Goal: Task Accomplishment & Management: Complete application form

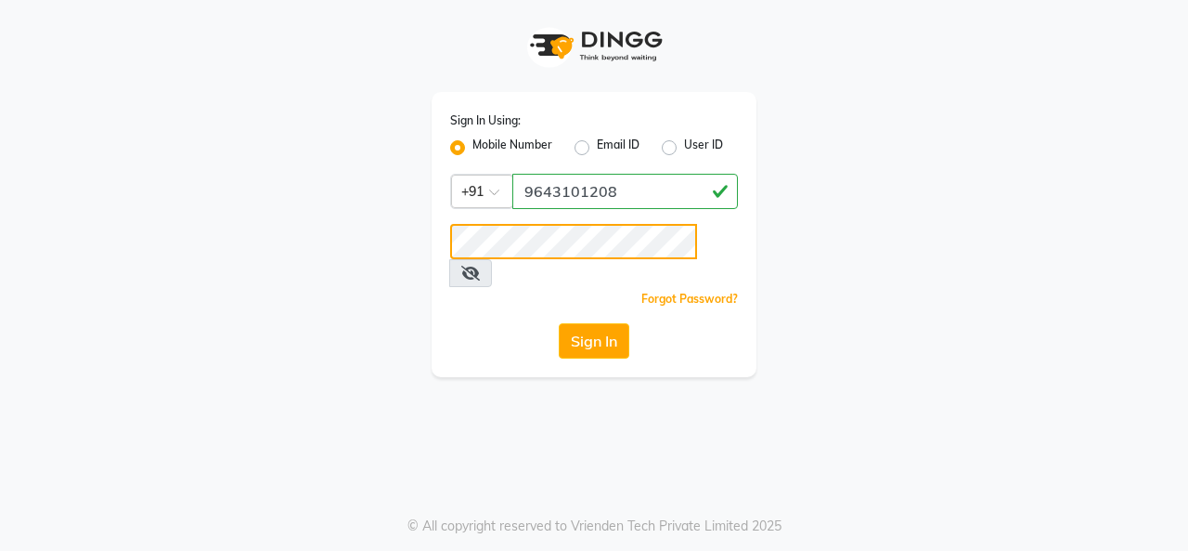
click at [559, 323] on button "Sign In" at bounding box center [594, 340] width 71 height 35
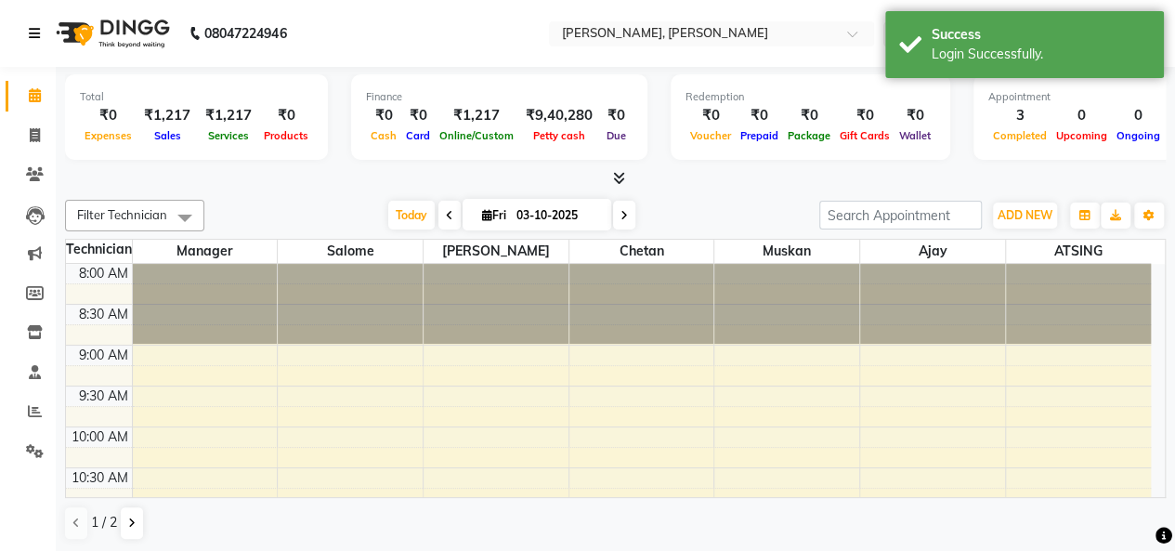
click at [37, 38] on icon at bounding box center [34, 33] width 11 height 13
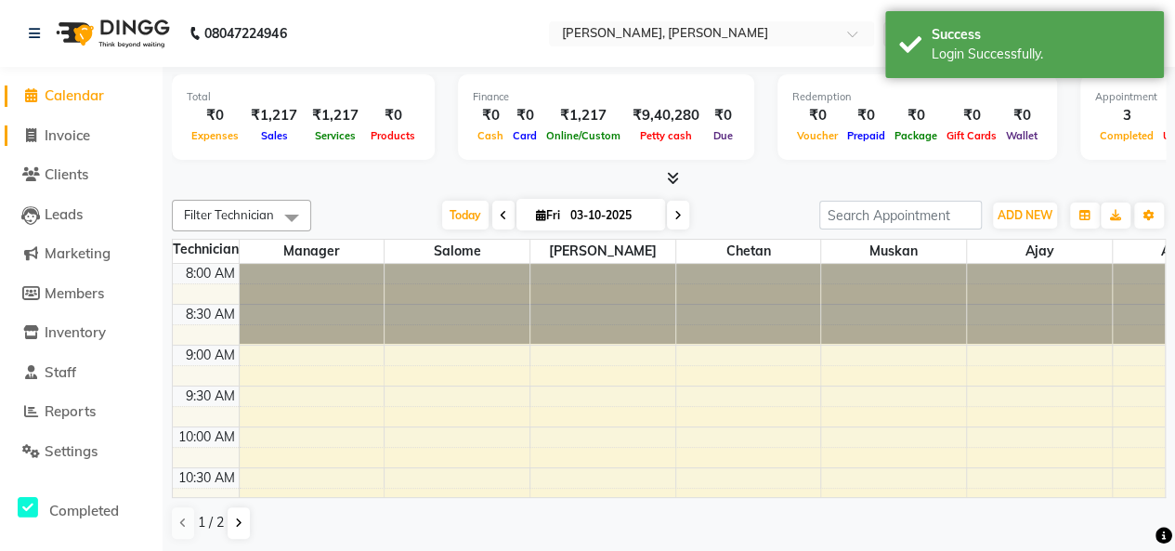
click at [75, 136] on span "Invoice" at bounding box center [67, 135] width 45 height 18
select select "5749"
select select "service"
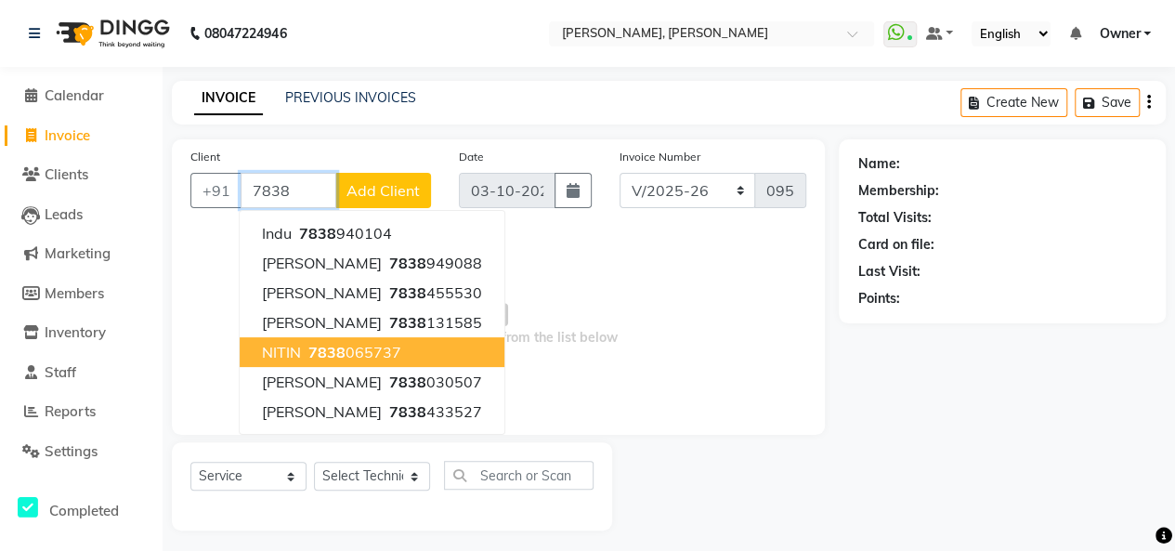
click at [377, 344] on ngb-highlight "7838 065737" at bounding box center [353, 352] width 97 height 19
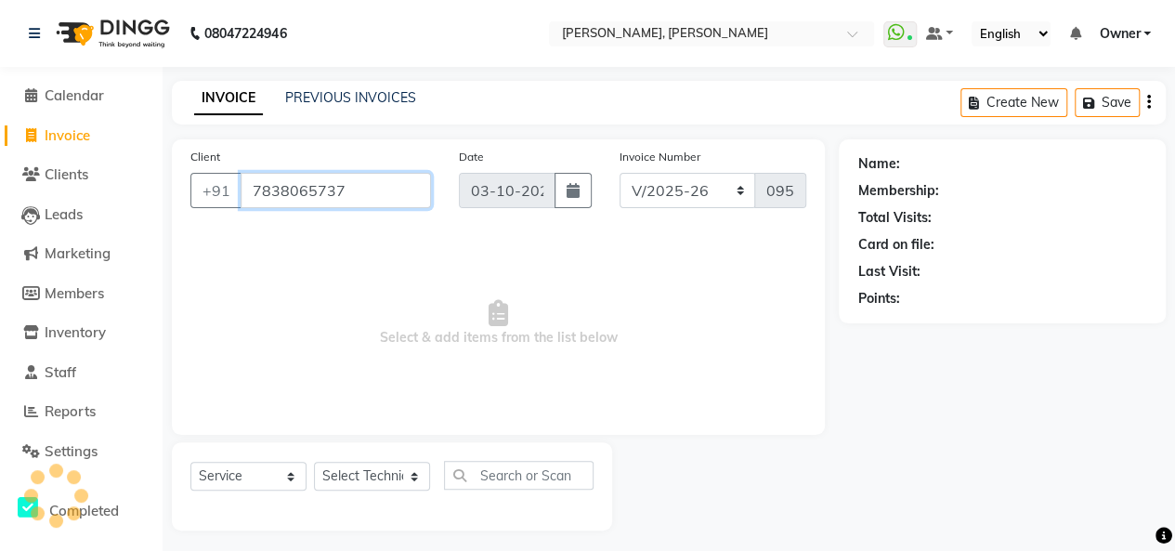
type input "7838065737"
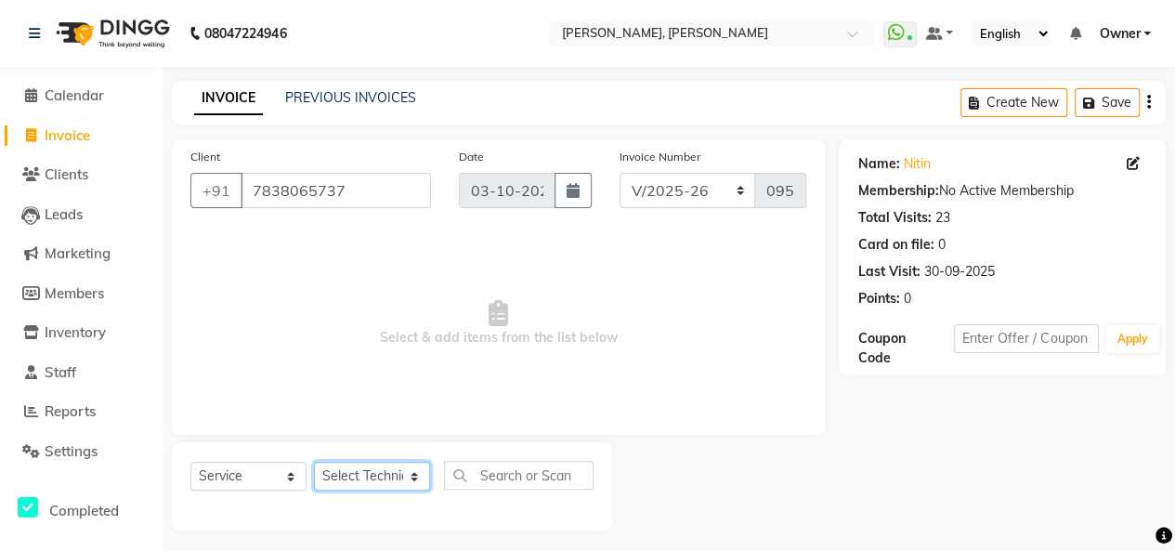
drag, startPoint x: 394, startPoint y: 478, endPoint x: 381, endPoint y: 426, distance: 53.6
click at [381, 426] on div "Client +91 7838065737 Date 03-10-2025 Invoice Number BTH/2025-26 RED/2025-26 V/…" at bounding box center [498, 334] width 681 height 391
select select "39727"
click at [314, 461] on select "Select Technician ajay ATSING Chetan Manager Muskan Owner Prosanto Salome VIVEK" at bounding box center [372, 475] width 116 height 29
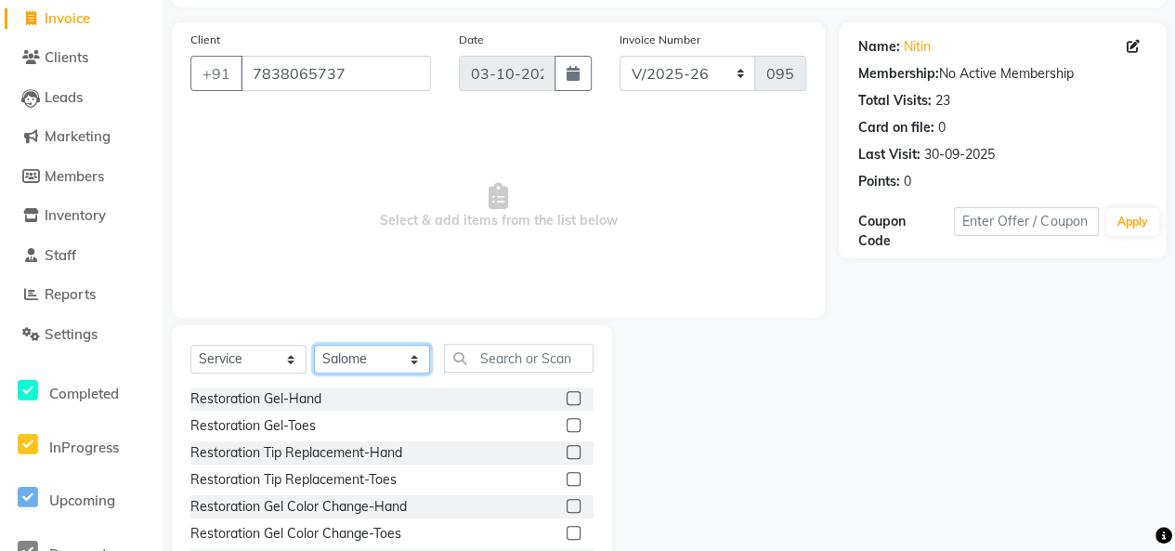
scroll to position [121, 0]
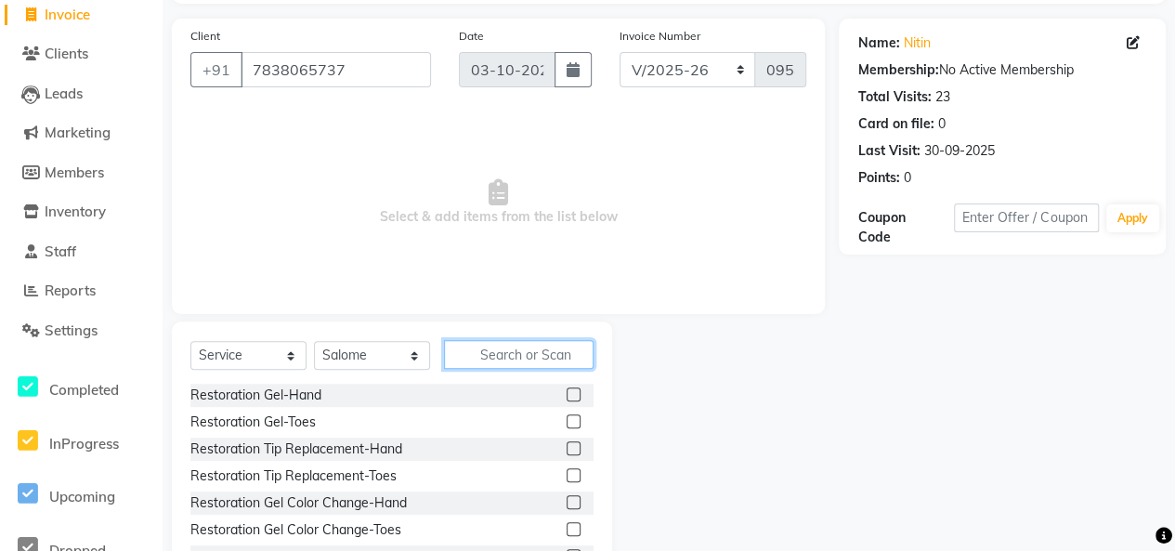
click at [521, 350] on input "text" at bounding box center [518, 354] width 149 height 29
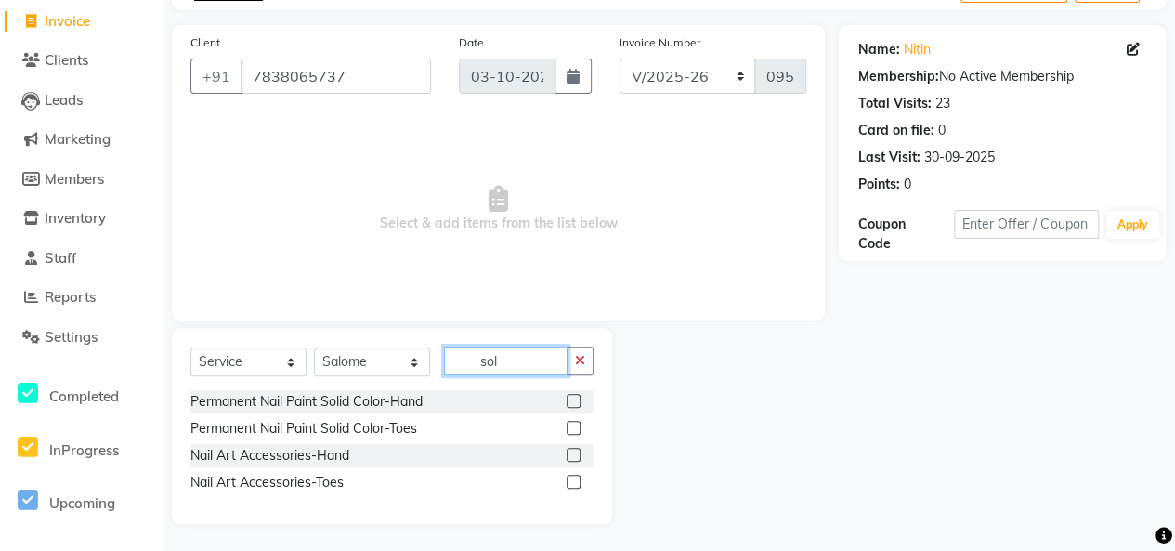
scroll to position [60, 0]
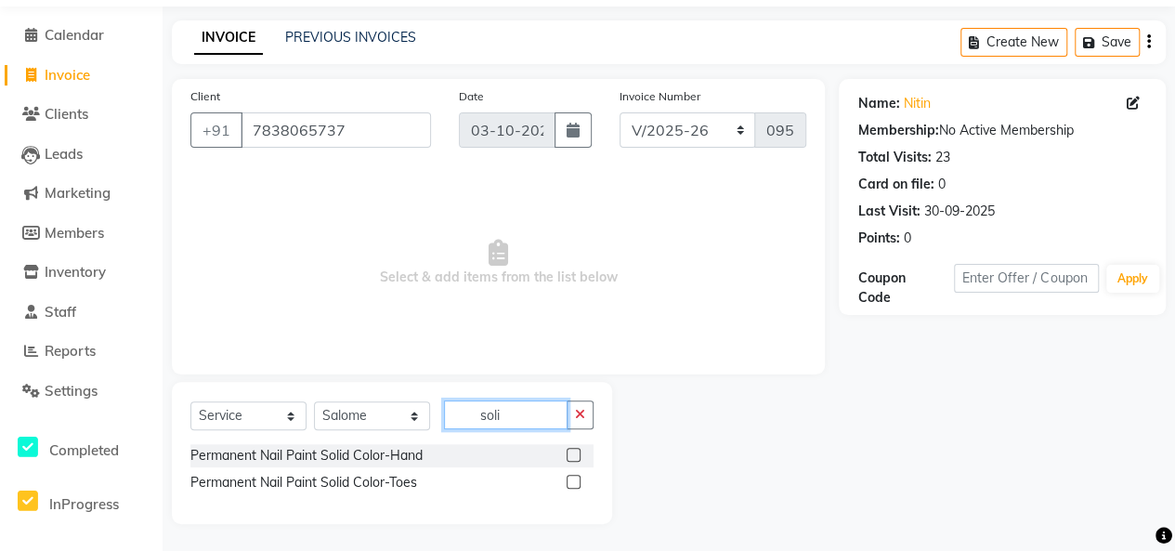
type input "soli"
click at [571, 455] on label at bounding box center [573, 455] width 14 height 14
click at [571, 455] on input "checkbox" at bounding box center [572, 455] width 12 height 12
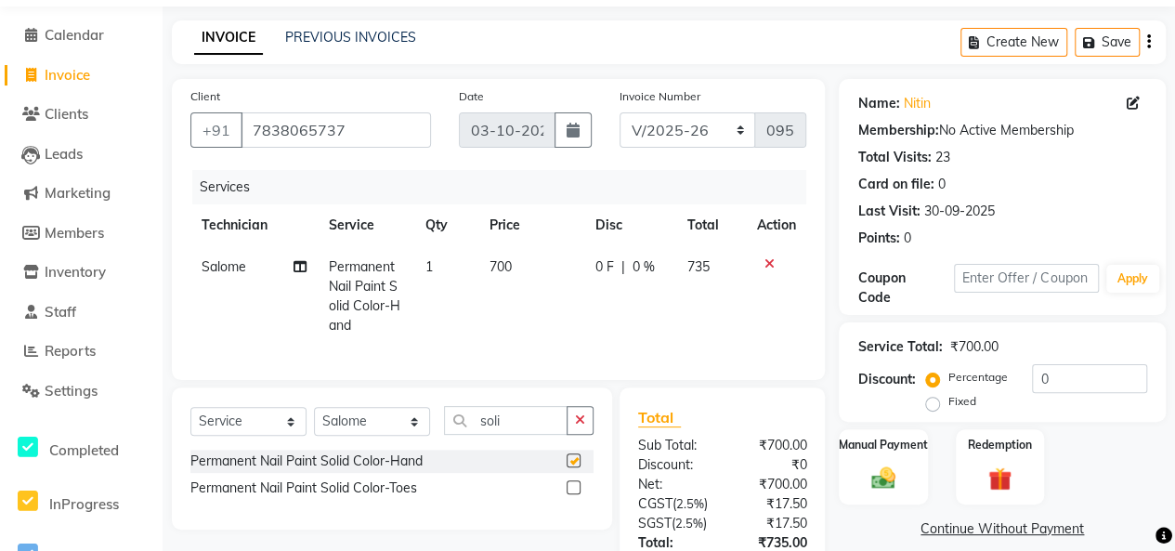
checkbox input "false"
click at [520, 432] on input "soli" at bounding box center [505, 420] width 123 height 29
type input "s"
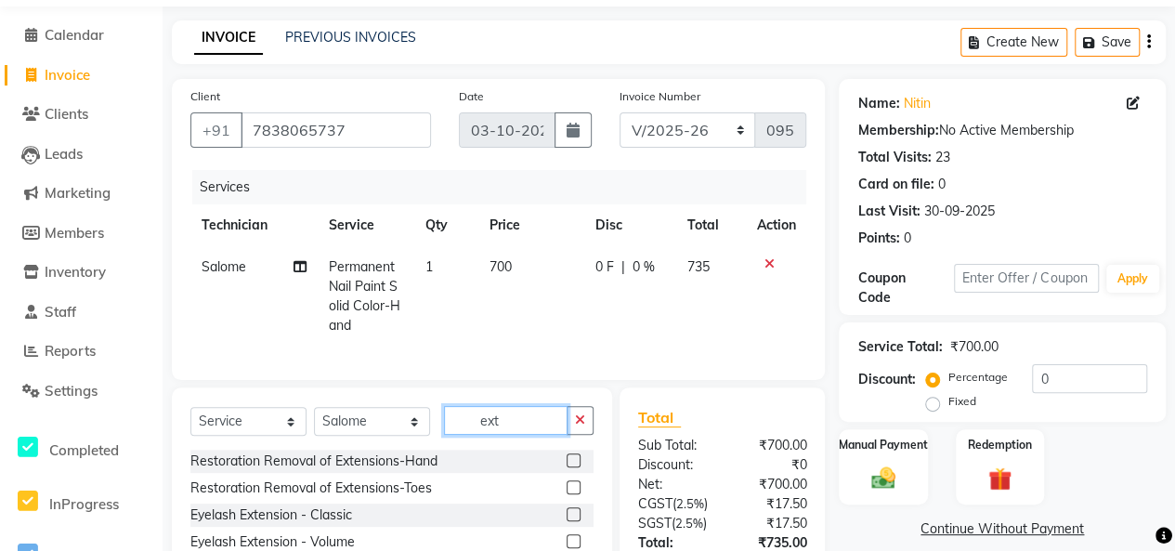
click at [520, 432] on input "ext" at bounding box center [505, 420] width 123 height 29
type input "e"
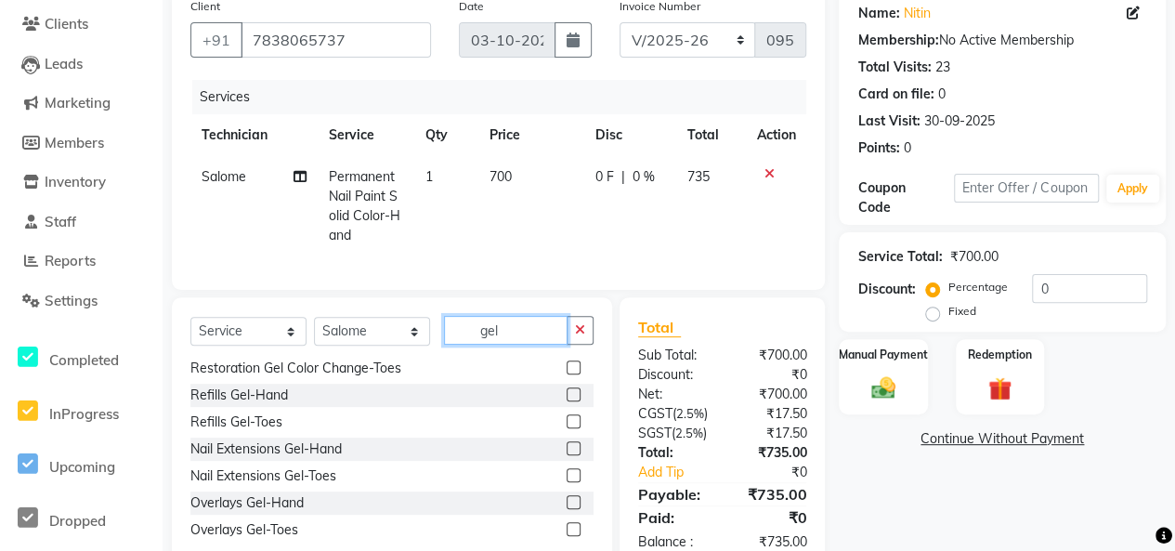
scroll to position [154, 0]
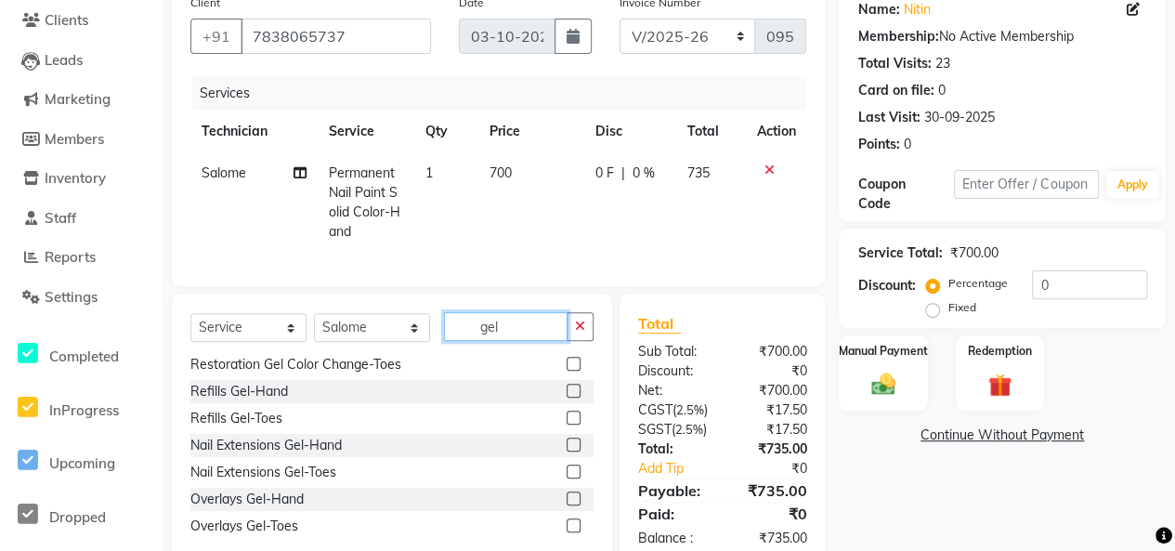
type input "gel"
click at [566, 451] on label at bounding box center [573, 444] width 14 height 14
click at [566, 451] on input "checkbox" at bounding box center [572, 445] width 12 height 12
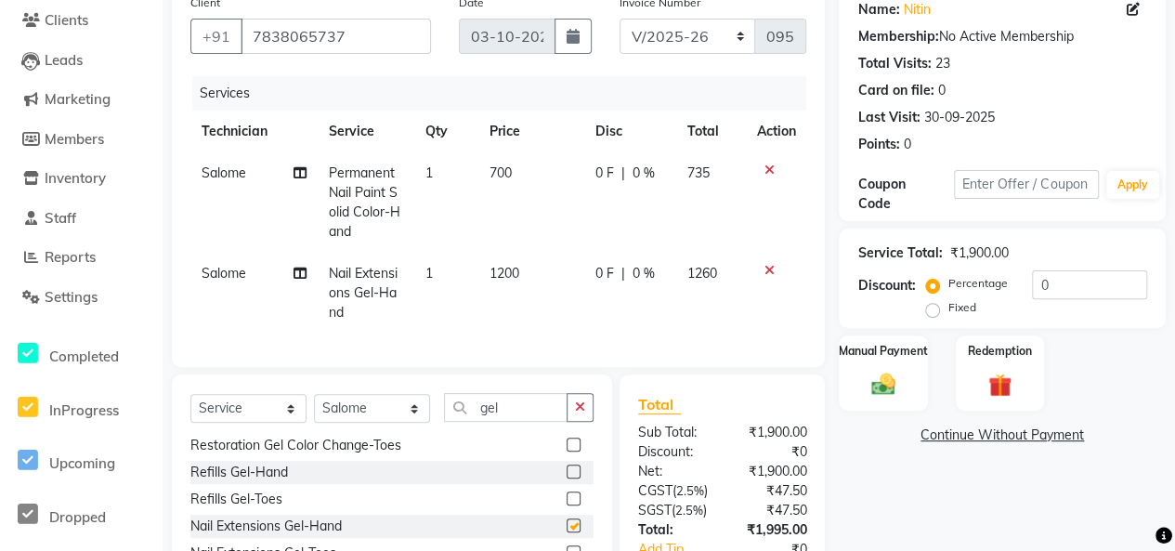
checkbox input "false"
click at [769, 169] on icon at bounding box center [768, 169] width 10 height 13
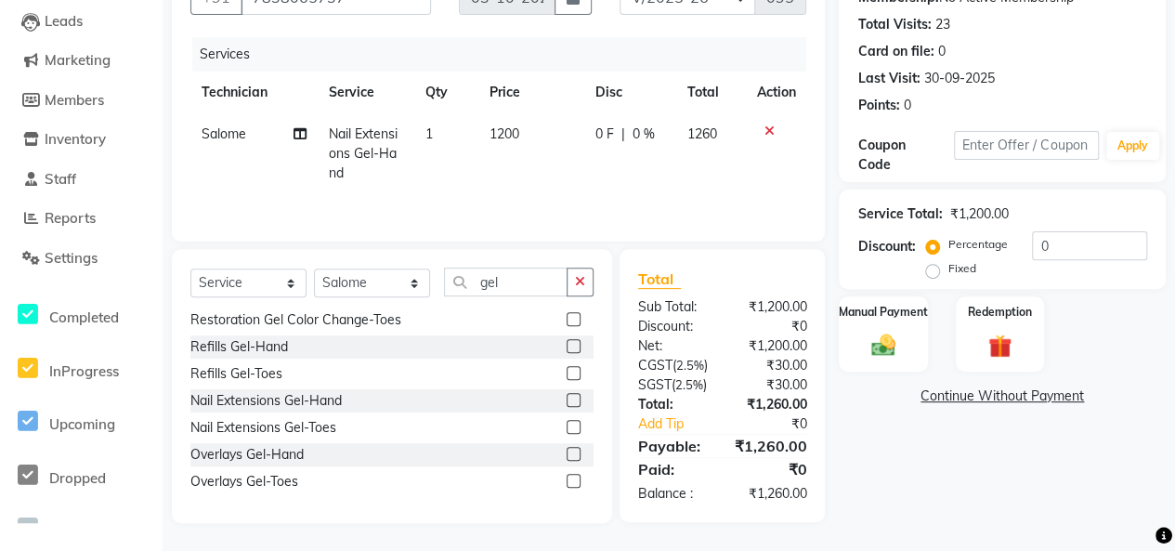
scroll to position [206, 0]
click at [798, 548] on main "INVOICE PREVIOUS INVOICES Create New Save Client +91 7838065737 Date 03-10-2025…" at bounding box center [668, 219] width 1012 height 663
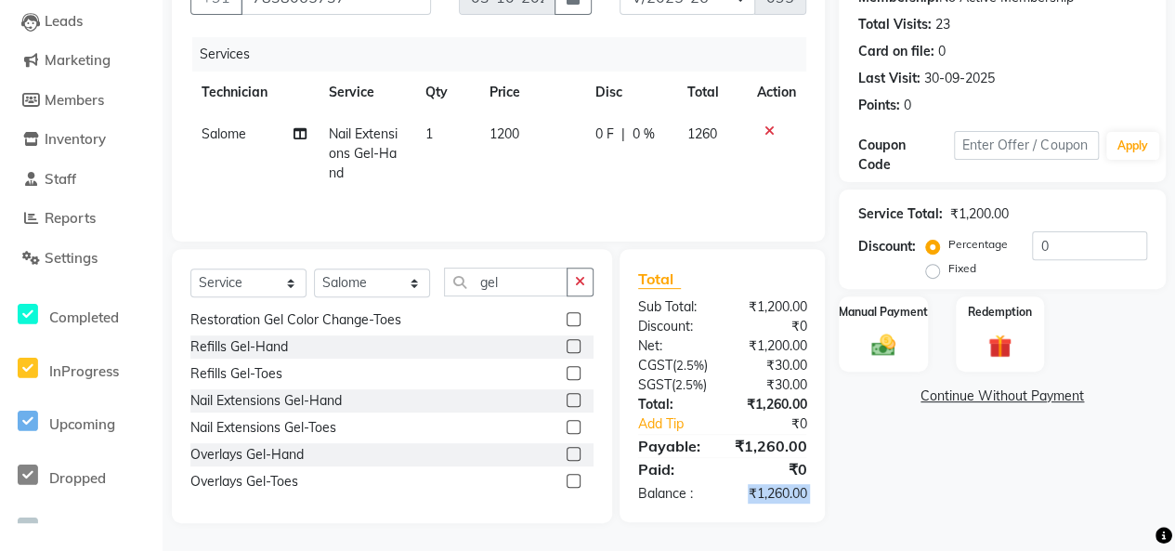
drag, startPoint x: 798, startPoint y: 548, endPoint x: 790, endPoint y: 539, distance: 11.2
click at [790, 539] on main "INVOICE PREVIOUS INVOICES Create New Save Client +91 7838065737 Date 03-10-2025…" at bounding box center [668, 219] width 1012 height 663
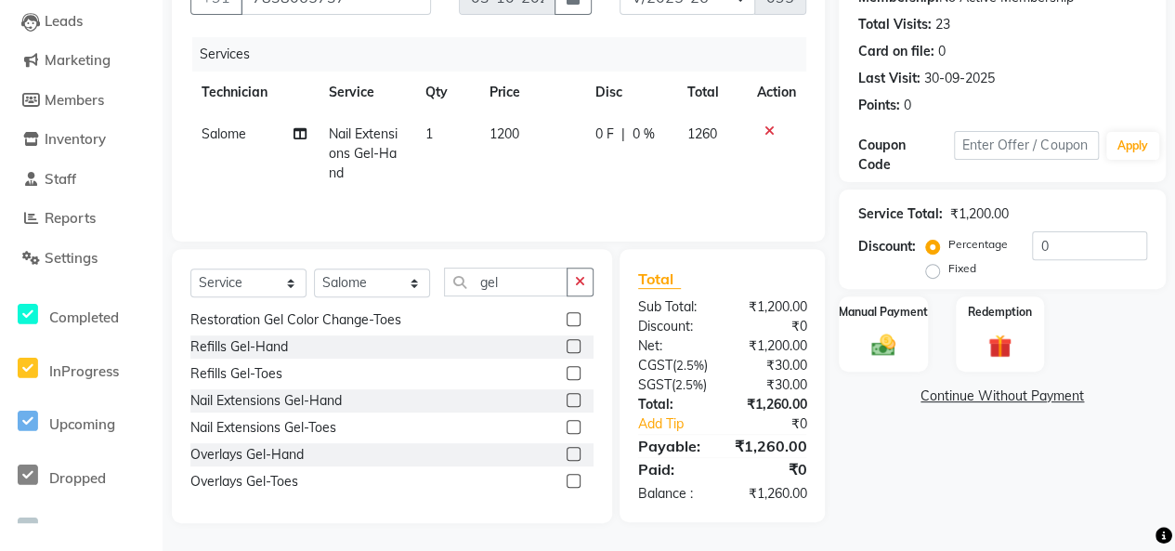
click at [790, 539] on main "INVOICE PREVIOUS INVOICES Create New Save Client +91 7838065737 Date 03-10-2025…" at bounding box center [668, 219] width 1012 height 663
click at [769, 124] on icon at bounding box center [768, 130] width 10 height 13
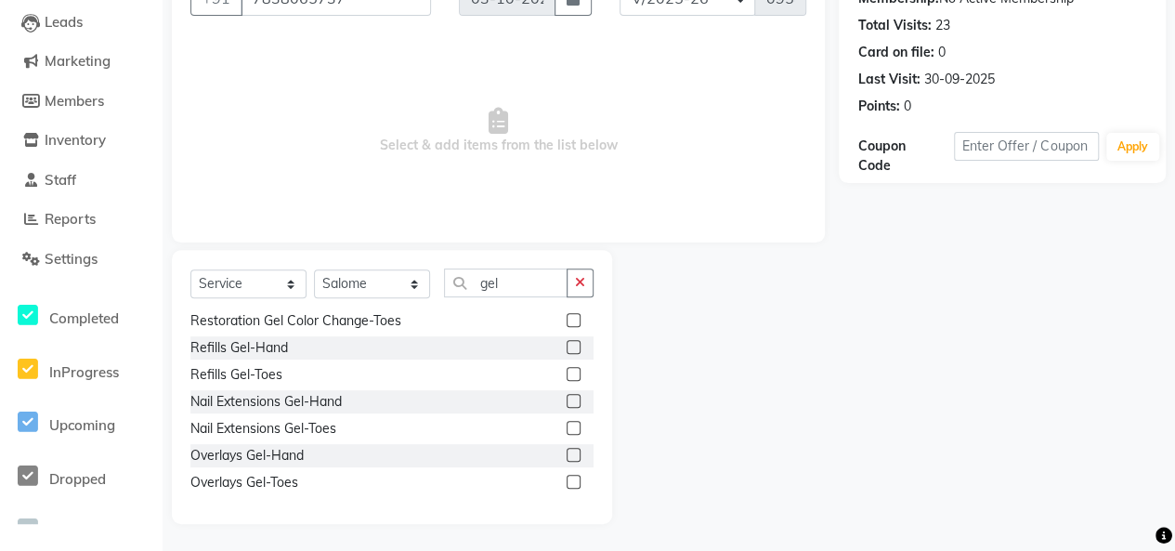
scroll to position [0, 0]
